Goal: Information Seeking & Learning: Understand process/instructions

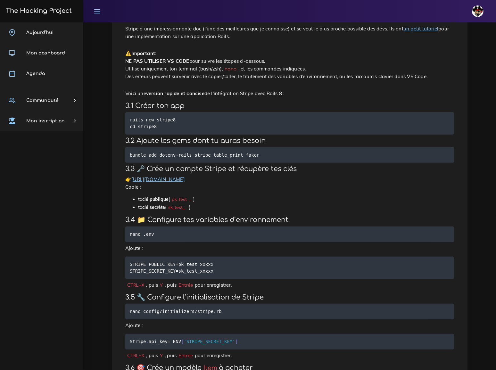
scroll to position [204, 0]
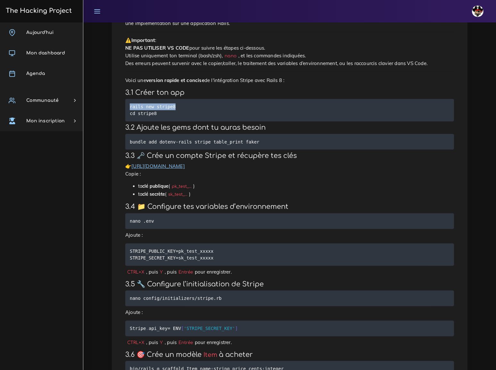
drag, startPoint x: 130, startPoint y: 87, endPoint x: 174, endPoint y: 90, distance: 44.6
click at [174, 99] on pre "rails new stripe8 cd stripe8" at bounding box center [289, 110] width 329 height 22
copy code "rails new stripe8"
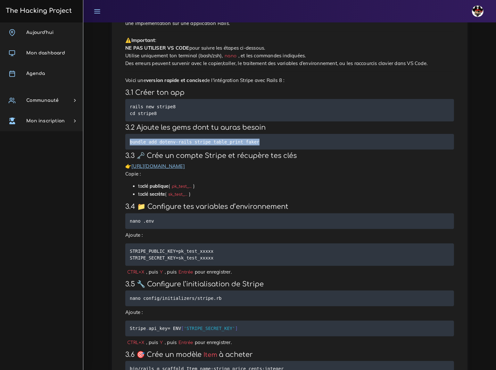
drag, startPoint x: 130, startPoint y: 122, endPoint x: 251, endPoint y: 123, distance: 121.2
click at [251, 134] on pre "bundle add dotenv-rails stripe table_print faker" at bounding box center [289, 142] width 329 height 16
copy code "bundle add dotenv-rails stripe table_print faker"
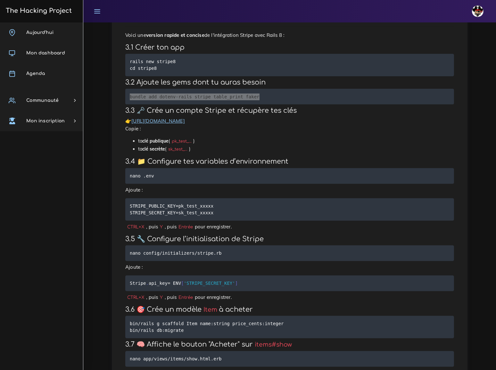
scroll to position [262, 0]
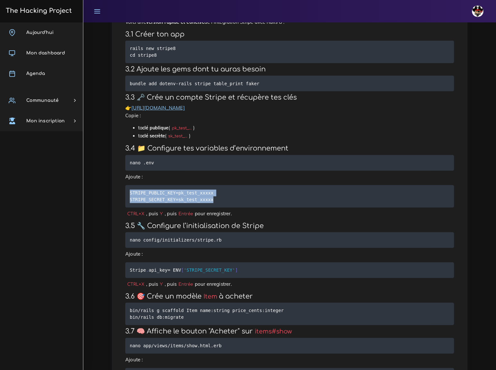
drag, startPoint x: 130, startPoint y: 169, endPoint x: 212, endPoint y: 179, distance: 81.8
click at [212, 185] on pre "STRIPE_PUBLIC_KEY=pk_test_xxxxx STRIPE_SECRET_KEY=sk_test_xxxxx" at bounding box center [289, 196] width 329 height 22
copy code "STRIPE_PUBLIC_KEY=pk_test_xxxxx STRIPE_SECRET_KEY=sk_test_xxxxx"
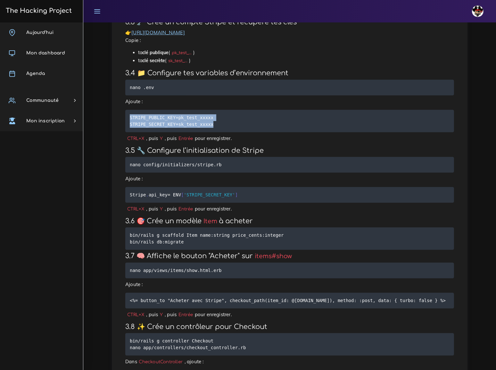
scroll to position [349, 0]
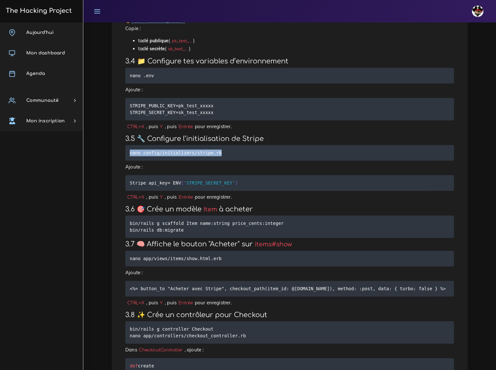
drag, startPoint x: 218, startPoint y: 128, endPoint x: 126, endPoint y: 129, distance: 92.0
click at [126, 145] on pre "nano config/initializers/stripe.rb" at bounding box center [289, 153] width 329 height 16
copy code "nano config/initializers/stripe.rb"
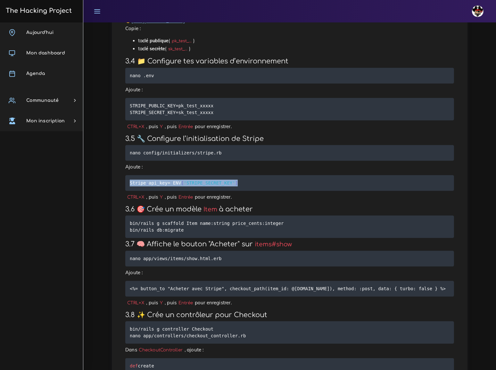
drag, startPoint x: 231, startPoint y: 155, endPoint x: 122, endPoint y: 158, distance: 109.7
click at [122, 158] on div "Stripe sous Rails Stripe est une solution de paiement qui simplifie ta vie de f…" at bounding box center [290, 302] width 342 height 1154
copy code "Stripe . api_key = ENV [ 'STRIPE_SECRET_KEY' ]"
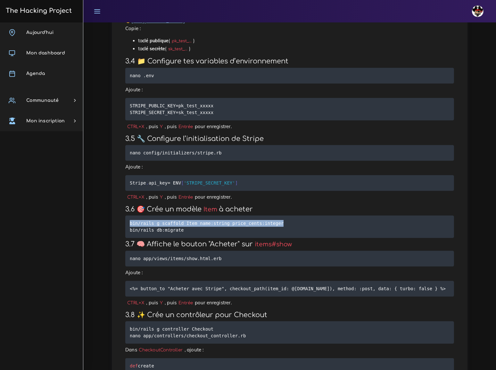
drag, startPoint x: 271, startPoint y: 195, endPoint x: 129, endPoint y: 196, distance: 142.3
click at [129, 216] on pre "bin/rails g scaffold Item name:string price_cents:integer bin/rails db:migrate" at bounding box center [289, 227] width 329 height 22
copy code "bin/rails g scaffold Item name:string price_cents:integer"
drag, startPoint x: 178, startPoint y: 202, endPoint x: 127, endPoint y: 204, distance: 51.0
click at [127, 216] on pre "bin/rails g scaffold Item name:string price_cents:integer bin/rails db:migrate" at bounding box center [289, 227] width 329 height 22
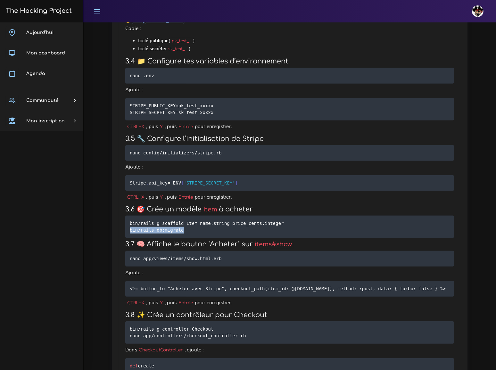
copy code "bin/rails db:migrate"
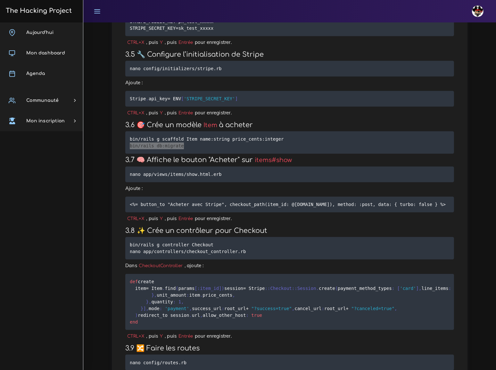
scroll to position [437, 0]
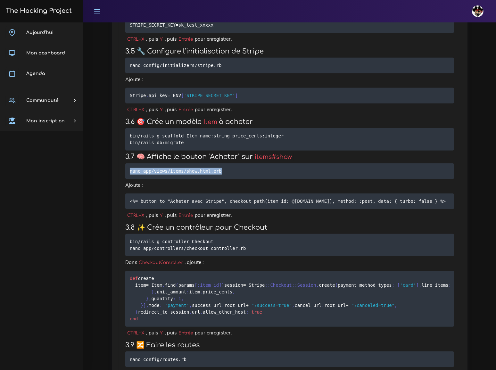
drag, startPoint x: 215, startPoint y: 143, endPoint x: 116, endPoint y: 145, distance: 98.7
click at [116, 145] on div "Stripe sous Rails Stripe est une solution de paiement qui simplifie ta vie de f…" at bounding box center [290, 213] width 356 height 1167
copy code "nano app/views/items/show.html.erb"
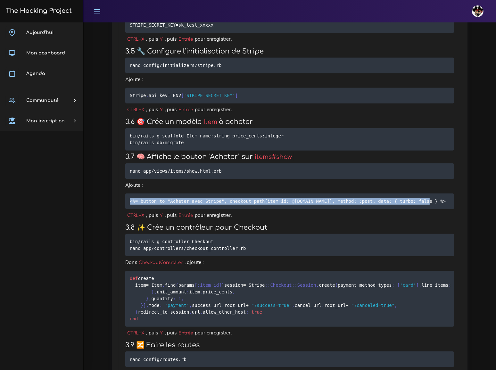
drag, startPoint x: 406, startPoint y: 171, endPoint x: 124, endPoint y: 176, distance: 282.1
click at [124, 176] on div "Stripe sous Rails Stripe est une solution de paiement qui simplifie ta vie de f…" at bounding box center [290, 214] width 342 height 1154
copy code "<%= button_to "Acheter avec Stripe", checkout_path(item_id: @item.id), method: …"
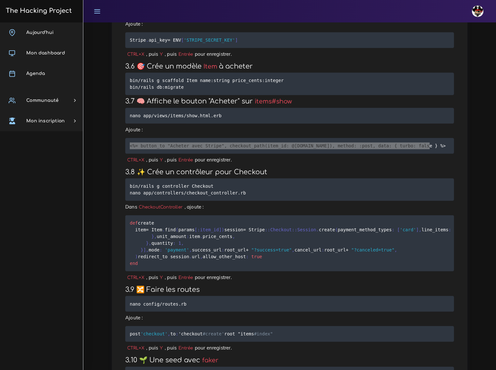
scroll to position [495, 0]
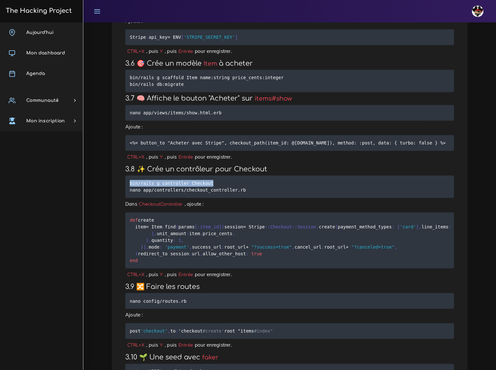
drag, startPoint x: 130, startPoint y: 154, endPoint x: 206, endPoint y: 154, distance: 76.3
click at [206, 176] on pre "bin/rails g controller Checkout nano app/controllers/checkout_controller.rb" at bounding box center [289, 187] width 329 height 22
copy code "bin/rails g controller Checkout"
drag, startPoint x: 130, startPoint y: 161, endPoint x: 236, endPoint y: 162, distance: 106.4
click at [236, 180] on code "bin/rails g controller Checkout nano app/controllers/checkout_controller.rb" at bounding box center [189, 187] width 118 height 14
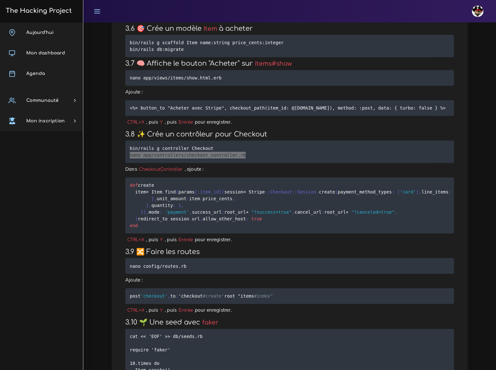
scroll to position [553, 0]
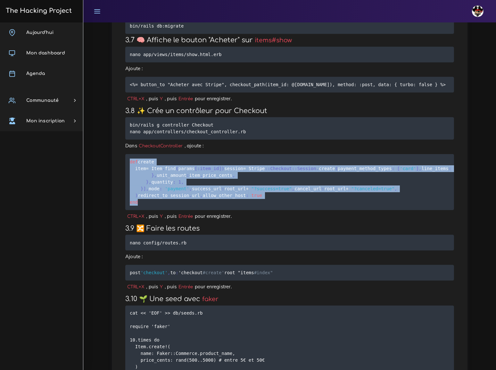
drag, startPoint x: 130, startPoint y: 131, endPoint x: 149, endPoint y: 273, distance: 143.5
click at [149, 210] on pre "def create item = Item . find ( params [ :item_id ] ) session = Stripe : :Check…" at bounding box center [289, 182] width 329 height 56
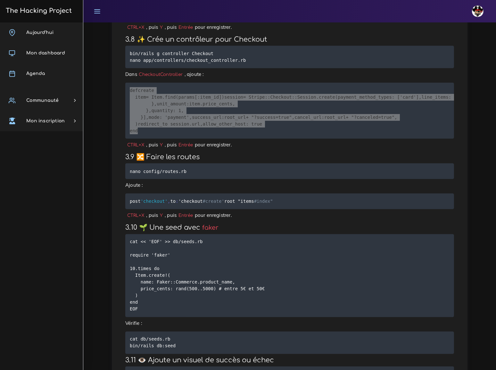
scroll to position [699, 0]
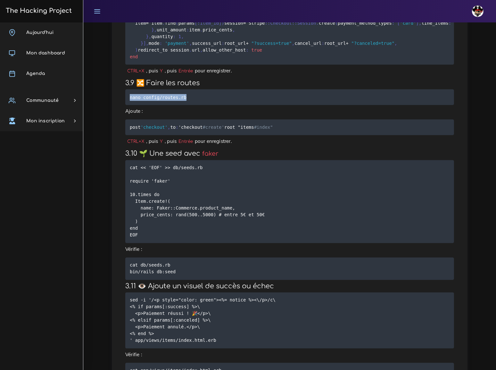
drag, startPoint x: 130, startPoint y: 167, endPoint x: 182, endPoint y: 165, distance: 51.6
click at [182, 101] on code "nano config/routes.rb" at bounding box center [159, 97] width 59 height 7
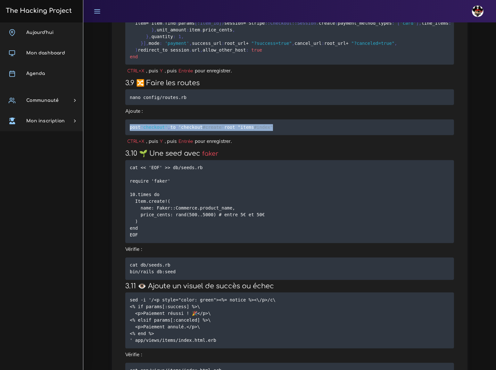
drag, startPoint x: 130, startPoint y: 197, endPoint x: 183, endPoint y: 205, distance: 53.6
click at [183, 135] on pre "post 'checkout' , to : 'checkout #create' root "items #index"" at bounding box center [289, 128] width 329 height 16
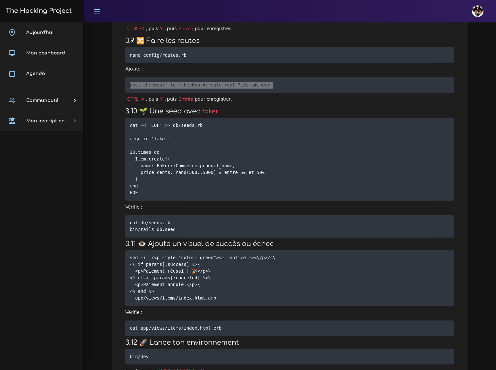
scroll to position [757, 0]
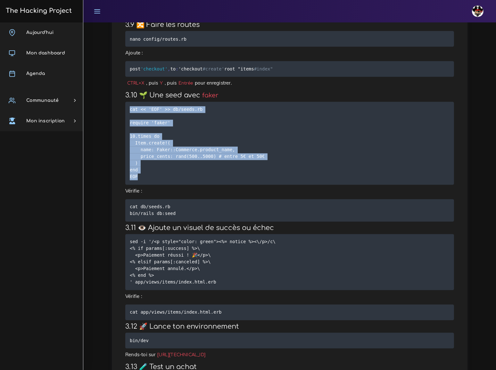
drag, startPoint x: 130, startPoint y: 183, endPoint x: 141, endPoint y: 252, distance: 70.2
click at [141, 185] on pre "cat << 'EOF' >> db/seeds.rb require 'faker' 10.times do Item.create!( name: Fak…" at bounding box center [289, 143] width 329 height 83
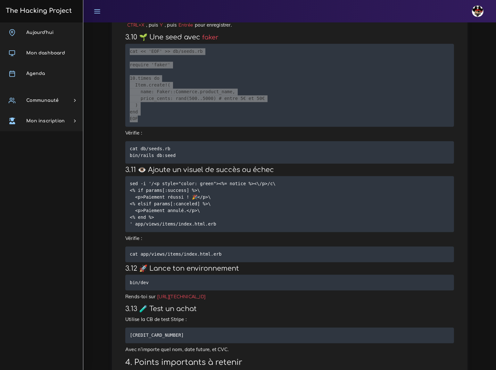
scroll to position [816, 0]
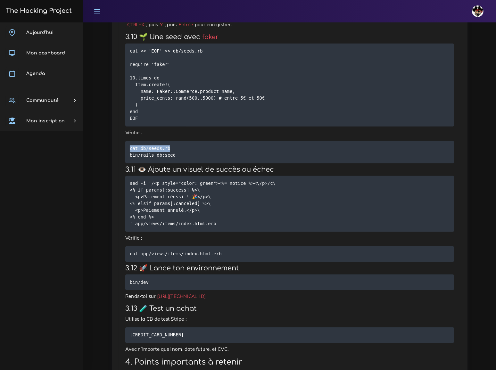
drag, startPoint x: 130, startPoint y: 221, endPoint x: 168, endPoint y: 221, distance: 37.8
click at [168, 163] on pre "cat db/seeds.rb bin/rails db:seed" at bounding box center [289, 152] width 329 height 22
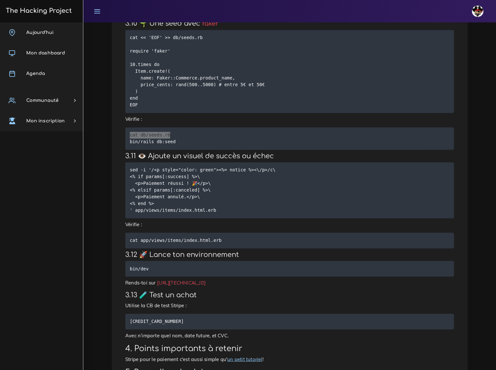
scroll to position [845, 0]
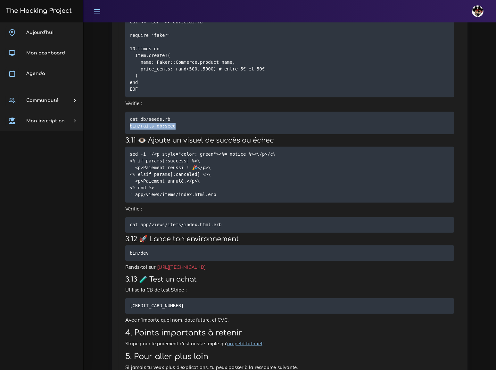
drag, startPoint x: 130, startPoint y: 199, endPoint x: 178, endPoint y: 199, distance: 47.8
click at [178, 134] on pre "cat db/seeds.rb bin/rails db:seed" at bounding box center [289, 123] width 329 height 22
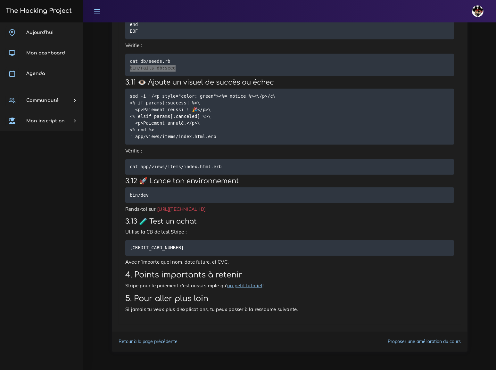
scroll to position [932, 0]
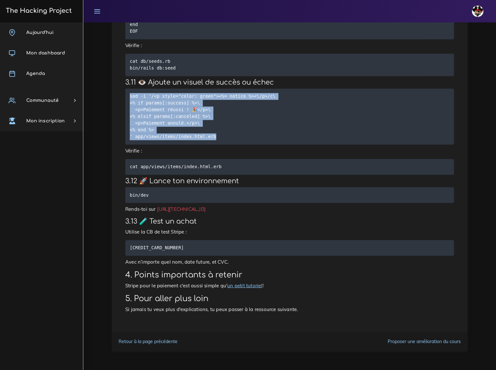
drag, startPoint x: 130, startPoint y: 140, endPoint x: 214, endPoint y: 182, distance: 94.0
click at [214, 145] on pre "sed -i '/<p style="color: green"><%= notice %><\/p>/c\ <% if params[:success] %…" at bounding box center [289, 117] width 329 height 56
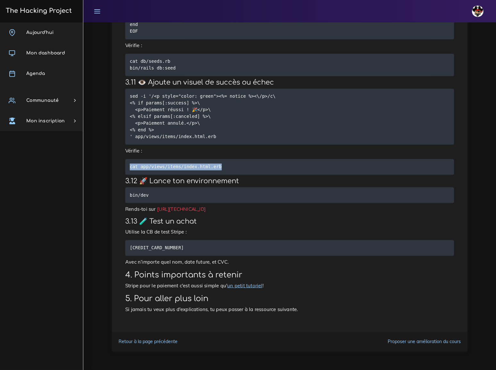
drag, startPoint x: 130, startPoint y: 208, endPoint x: 213, endPoint y: 208, distance: 83.0
click at [213, 171] on code "cat app/views/items/index.html.erb" at bounding box center [177, 166] width 94 height 7
drag, startPoint x: 130, startPoint y: 202, endPoint x: 157, endPoint y: 202, distance: 26.6
click at [157, 202] on pre "bin/dev" at bounding box center [289, 195] width 329 height 16
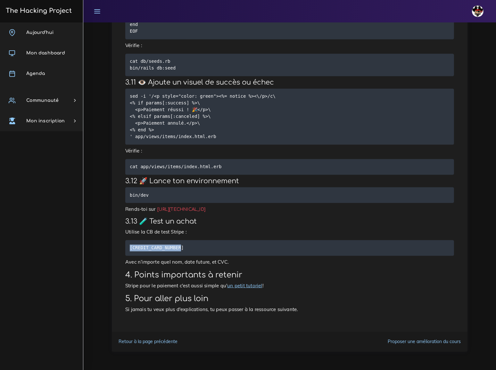
drag, startPoint x: 130, startPoint y: 251, endPoint x: 180, endPoint y: 253, distance: 49.4
click at [180, 253] on pre "4242 4242 4242 4242" at bounding box center [289, 248] width 329 height 16
click at [231, 287] on link "un petit tutoriel" at bounding box center [244, 286] width 35 height 6
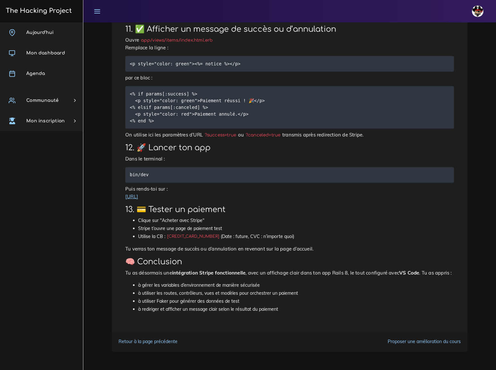
scroll to position [997, 0]
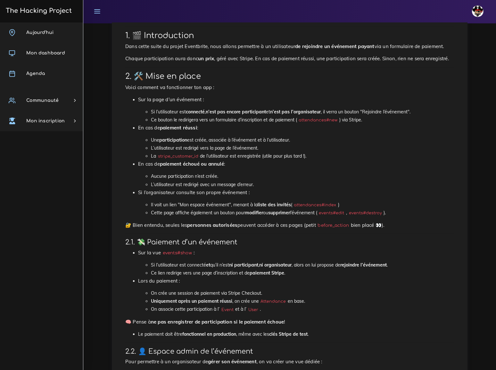
scroll to position [116, 0]
